Goal: Check status

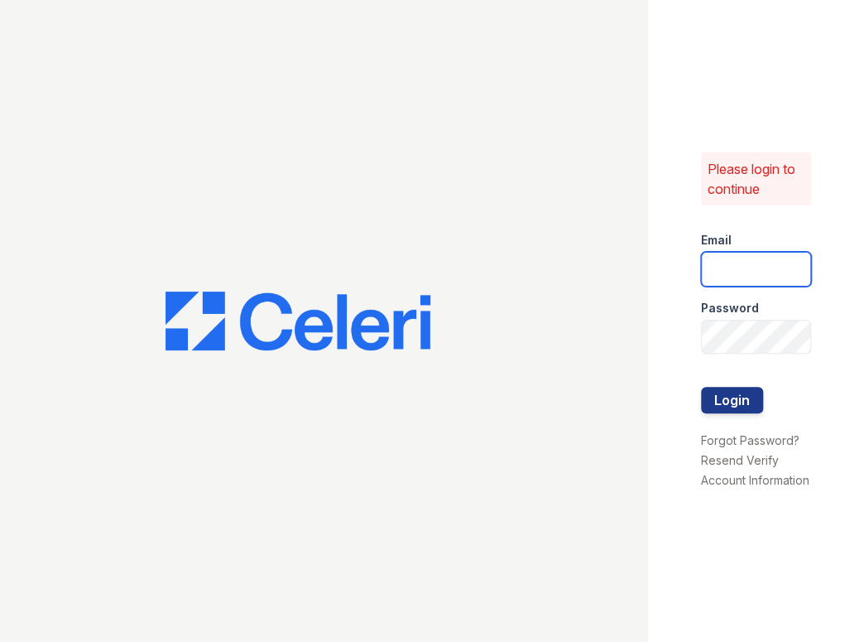
click at [772, 258] on input "email" at bounding box center [756, 269] width 110 height 35
type input "jessica@hifipm.com"
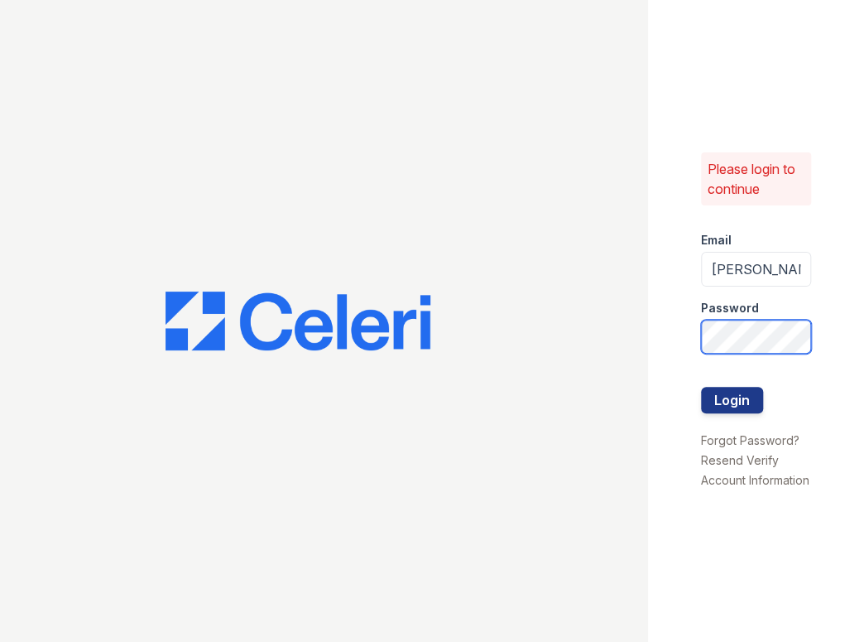
scroll to position [0, 14]
click at [701, 387] on button "Login" at bounding box center [732, 400] width 62 height 26
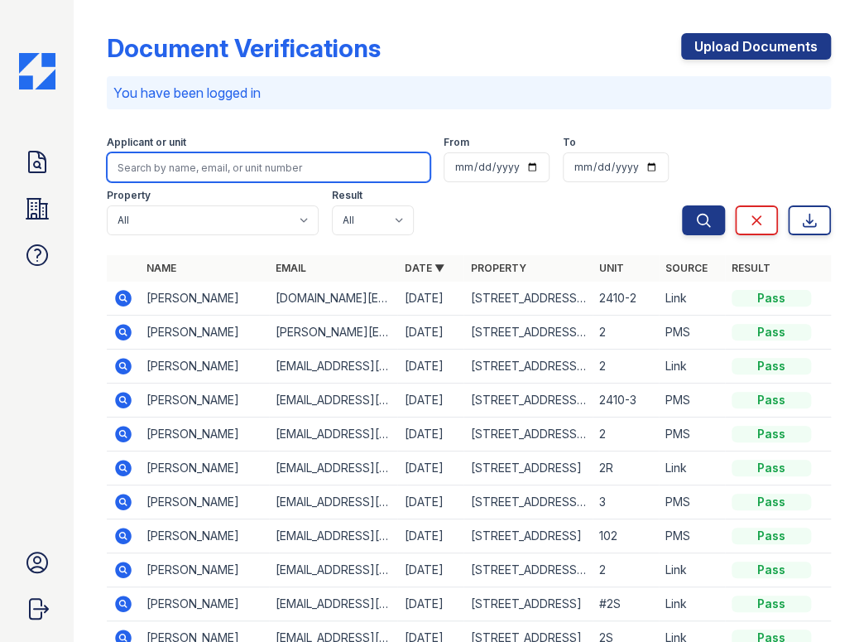
click at [226, 163] on input "search" at bounding box center [269, 167] width 324 height 30
paste input "[PERSON_NAME]"
type input "[PERSON_NAME]"
click at [682, 205] on button "Search" at bounding box center [703, 220] width 43 height 30
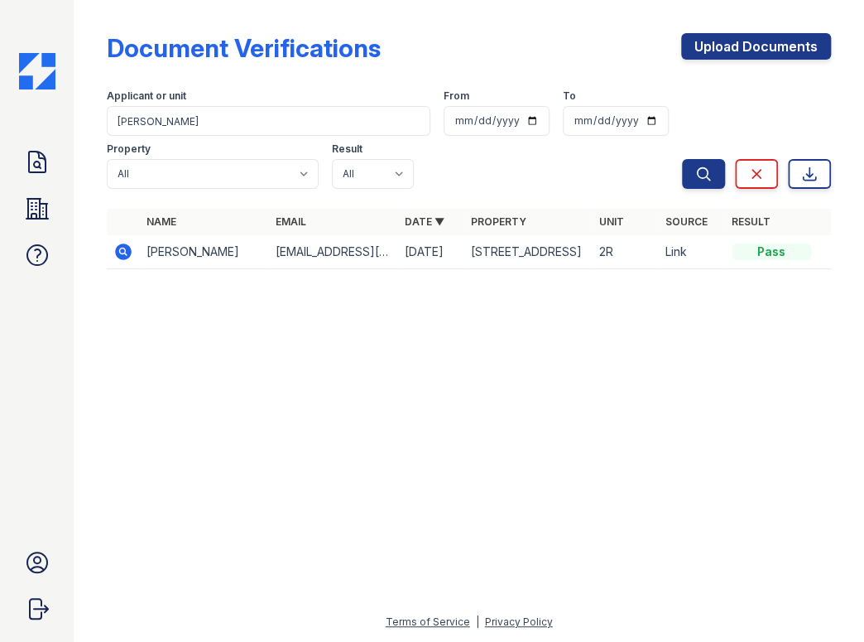
click at [129, 247] on icon at bounding box center [123, 252] width 20 height 20
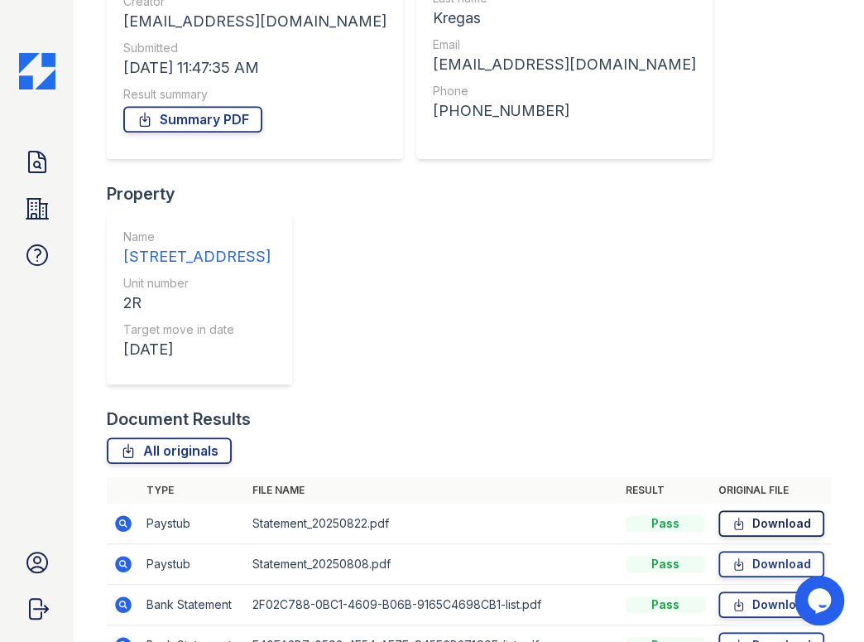
click at [735, 517] on icon at bounding box center [739, 523] width 8 height 12
click at [732, 555] on icon at bounding box center [739, 563] width 14 height 17
click at [416, 177] on div "Applicant First name Briana Last name Kregas Email kregasbriana@gmail.com Phone…" at bounding box center [571, 39] width 310 height 285
click at [735, 599] on icon at bounding box center [739, 605] width 8 height 12
click at [732, 637] on icon at bounding box center [739, 645] width 14 height 17
